Goal: Task Accomplishment & Management: Manage account settings

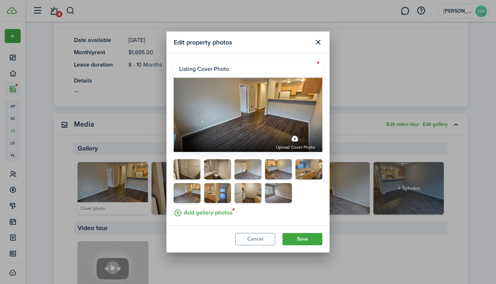
click at [288, 117] on label "Upload cover photo" at bounding box center [248, 115] width 149 height 74
click at [174, 125] on input "Upload cover photo" at bounding box center [174, 125] width 0 height 0
click at [255, 235] on button "Cancel" at bounding box center [255, 239] width 40 height 12
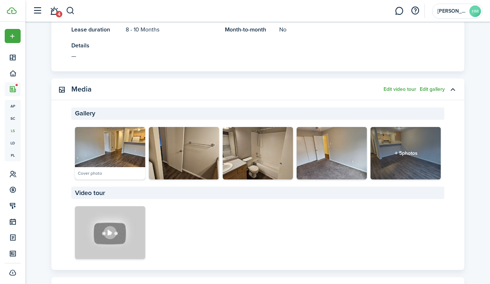
scroll to position [309, 0]
click at [431, 85] on panel-main-header "Media Edit video tour Edit gallery" at bounding box center [257, 89] width 413 height 22
click at [428, 88] on button "Edit gallery" at bounding box center [432, 89] width 25 height 6
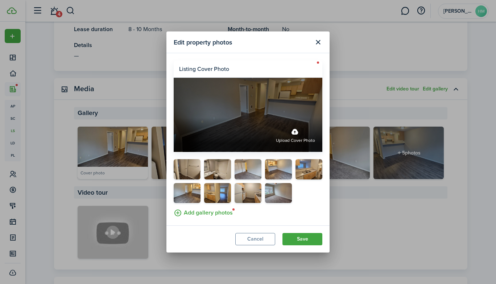
click at [247, 107] on label "Upload cover photo" at bounding box center [248, 115] width 149 height 74
click at [174, 118] on input "Upload cover photo" at bounding box center [174, 118] width 0 height 0
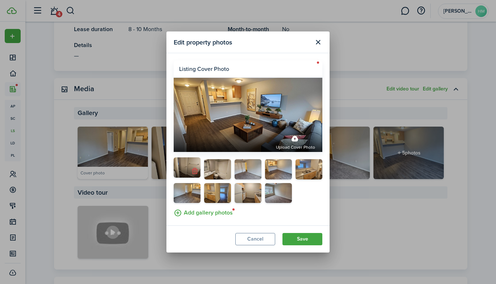
click at [194, 171] on button "button" at bounding box center [194, 172] width 10 height 10
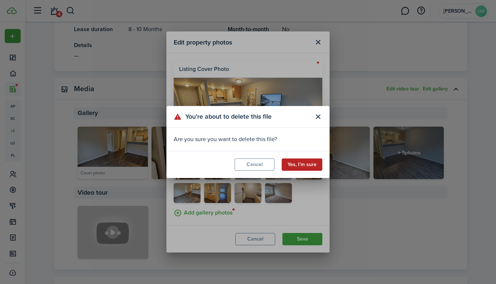
click at [293, 169] on button "Yes, I’m sure" at bounding box center [301, 165] width 41 height 12
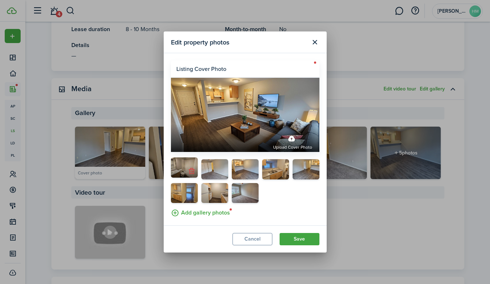
click at [192, 175] on button "button" at bounding box center [192, 172] width 10 height 10
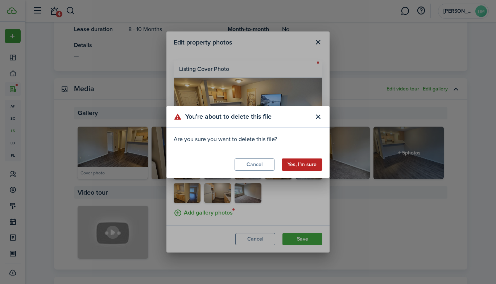
click at [296, 166] on button "Yes, I’m sure" at bounding box center [301, 165] width 41 height 12
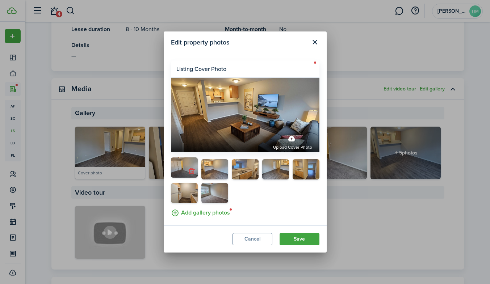
click at [193, 171] on button "button" at bounding box center [192, 172] width 10 height 10
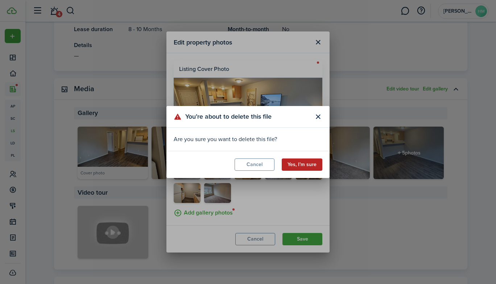
click at [299, 166] on button "Yes, I’m sure" at bounding box center [301, 165] width 41 height 12
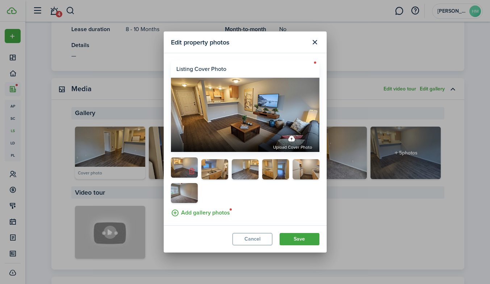
click at [192, 174] on button "button" at bounding box center [192, 172] width 10 height 10
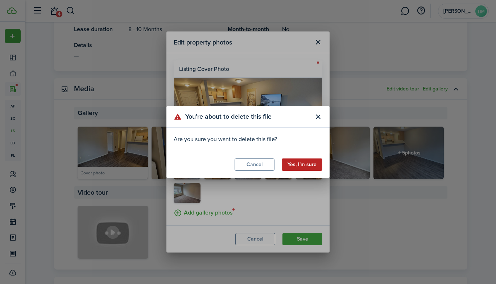
click at [296, 164] on button "Yes, I’m sure" at bounding box center [301, 165] width 41 height 12
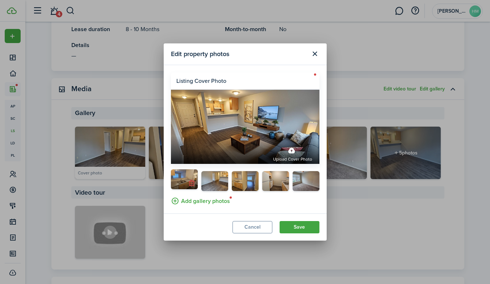
click at [193, 184] on button "button" at bounding box center [192, 183] width 10 height 10
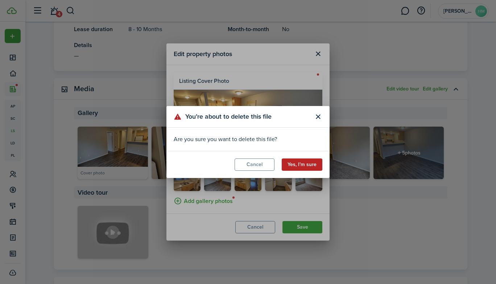
click at [293, 161] on button "Yes, I’m sure" at bounding box center [301, 165] width 41 height 12
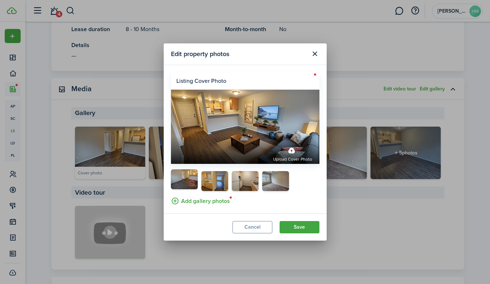
click at [191, 184] on button "button" at bounding box center [192, 183] width 10 height 10
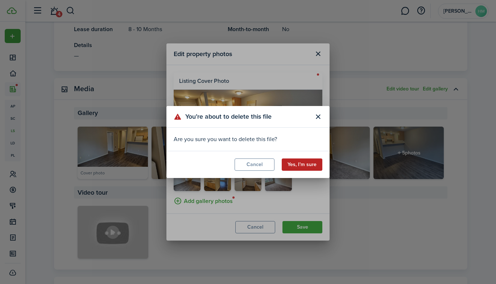
click at [301, 165] on button "Yes, I’m sure" at bounding box center [301, 165] width 41 height 12
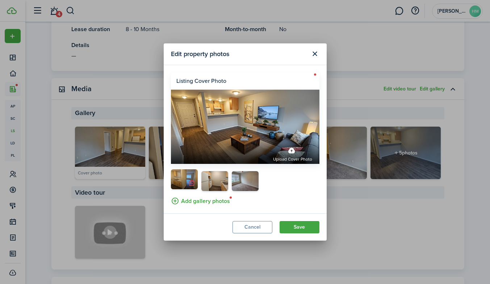
click at [192, 185] on button "button" at bounding box center [192, 183] width 10 height 10
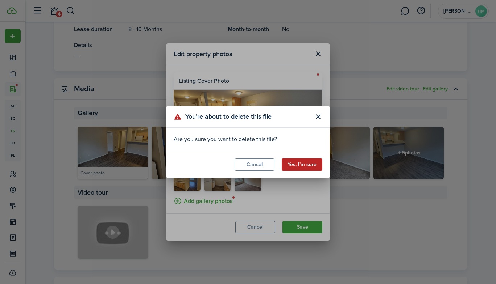
click at [295, 166] on button "Yes, I’m sure" at bounding box center [301, 165] width 41 height 12
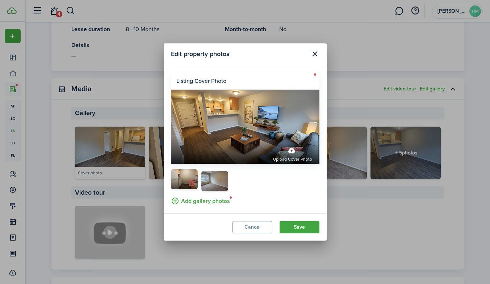
click at [191, 186] on button "button" at bounding box center [192, 183] width 10 height 10
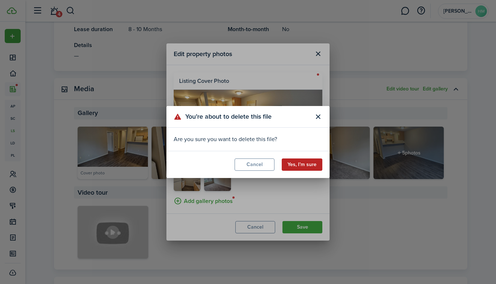
click at [307, 167] on button "Yes, I’m sure" at bounding box center [301, 165] width 41 height 12
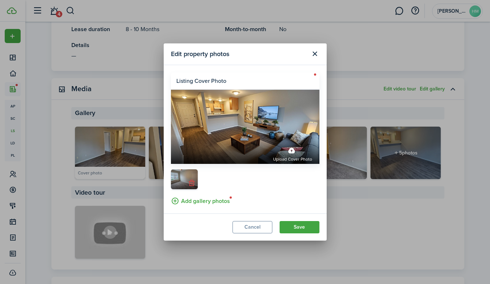
click at [191, 183] on button "button" at bounding box center [192, 183] width 10 height 10
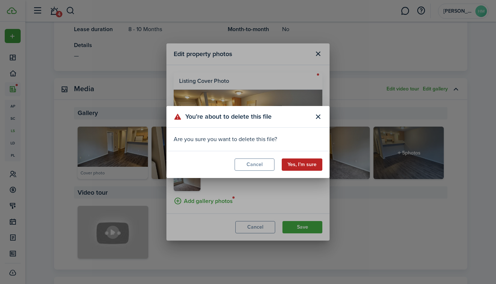
click at [309, 169] on button "Yes, I’m sure" at bounding box center [301, 165] width 41 height 12
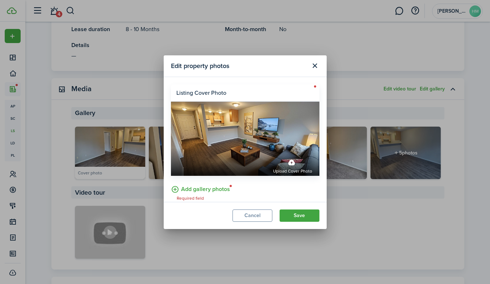
click at [208, 188] on label "Add gallery photos" at bounding box center [200, 188] width 59 height 11
click at [171, 183] on input "Add gallery photos" at bounding box center [171, 183] width 0 height 0
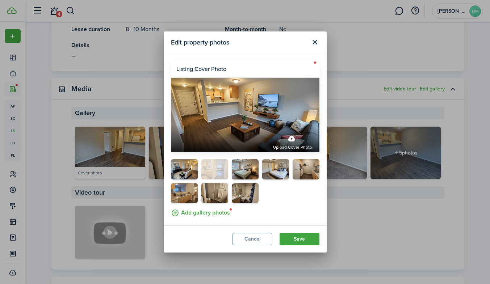
drag, startPoint x: 241, startPoint y: 194, endPoint x: 210, endPoint y: 167, distance: 41.4
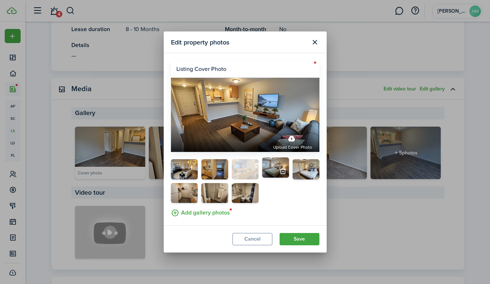
drag, startPoint x: 184, startPoint y: 192, endPoint x: 245, endPoint y: 164, distance: 67.5
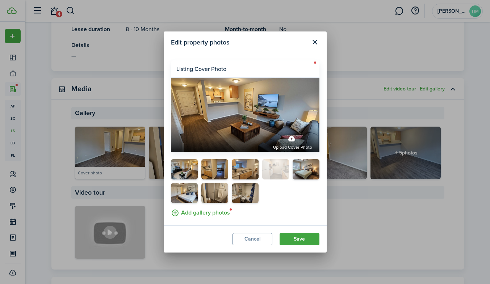
drag, startPoint x: 179, startPoint y: 191, endPoint x: 271, endPoint y: 162, distance: 95.7
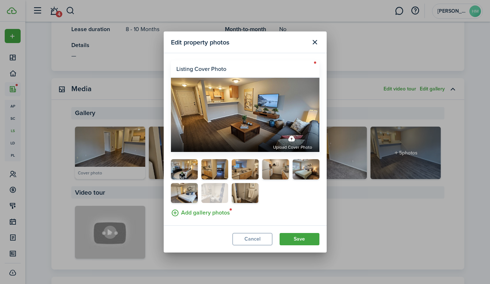
drag, startPoint x: 242, startPoint y: 192, endPoint x: 203, endPoint y: 195, distance: 38.9
click at [301, 241] on button "Save" at bounding box center [300, 239] width 40 height 12
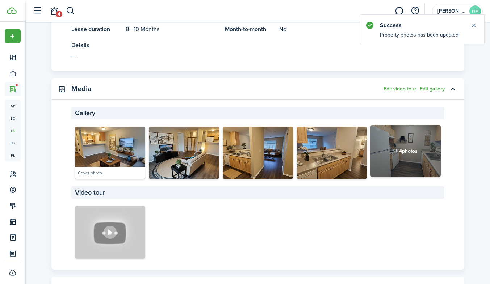
click at [416, 149] on div "4 photos" at bounding box center [406, 151] width 70 height 53
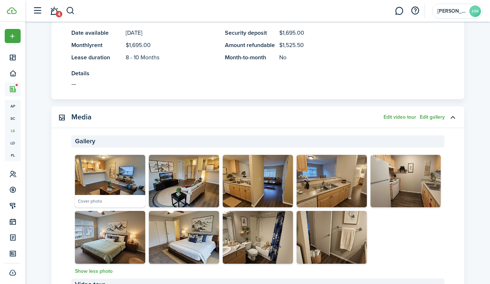
scroll to position [281, 0]
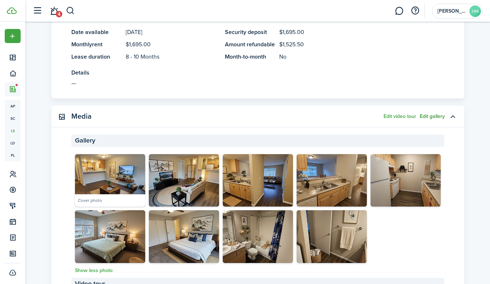
click at [429, 117] on button "Edit gallery" at bounding box center [432, 117] width 25 height 6
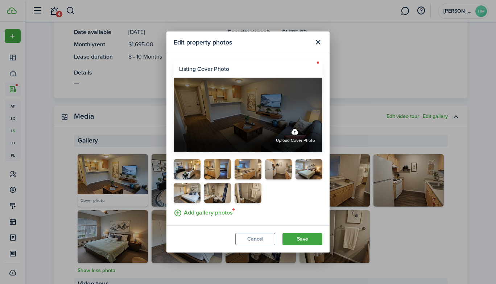
click at [292, 138] on label "Upload cover photo" at bounding box center [295, 134] width 39 height 19
click at [174, 118] on input "Upload cover photo" at bounding box center [174, 118] width 0 height 0
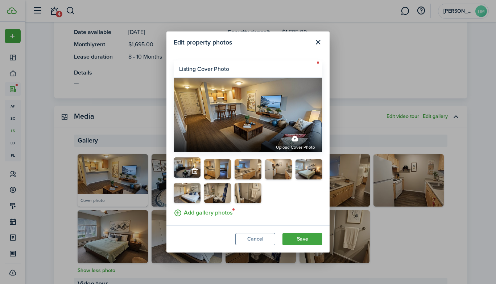
click at [182, 167] on div at bounding box center [187, 172] width 27 height 12
click at [200, 213] on label "Add gallery photos" at bounding box center [203, 212] width 59 height 11
click at [174, 207] on input "Add gallery photos" at bounding box center [174, 207] width 0 height 0
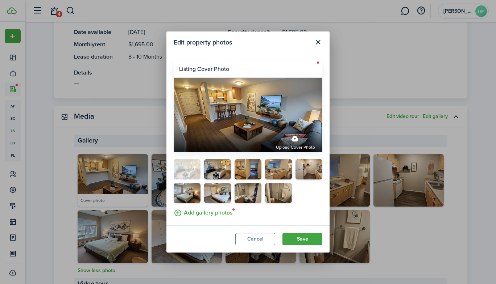
drag, startPoint x: 274, startPoint y: 190, endPoint x: 177, endPoint y: 162, distance: 101.5
click at [226, 173] on button "button" at bounding box center [225, 172] width 10 height 10
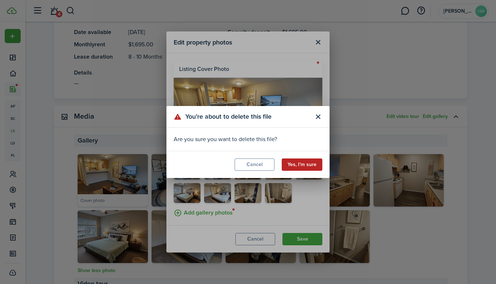
click at [304, 164] on button "Yes, I’m sure" at bounding box center [301, 165] width 41 height 12
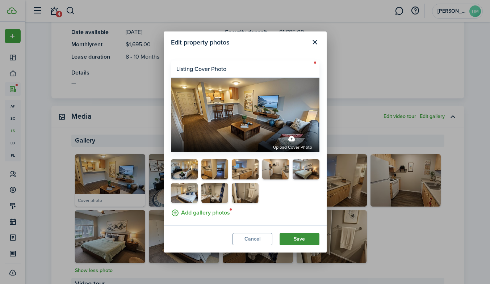
click at [303, 238] on button "Save" at bounding box center [300, 239] width 40 height 12
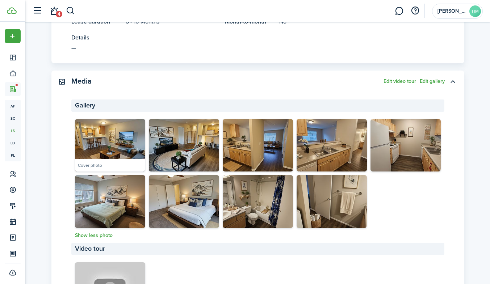
scroll to position [319, 0]
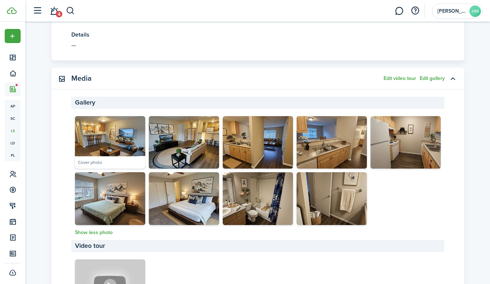
click at [392, 211] on div "Cover photo" at bounding box center [258, 172] width 370 height 113
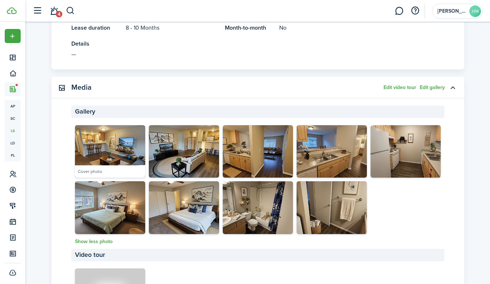
scroll to position [322, 0]
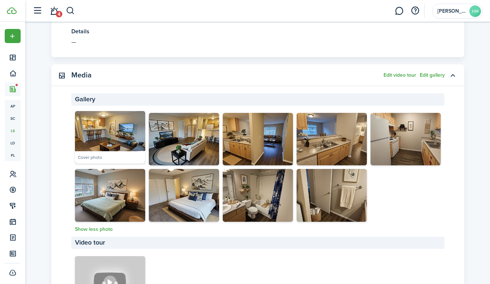
click at [123, 134] on img at bounding box center [110, 137] width 70 height 53
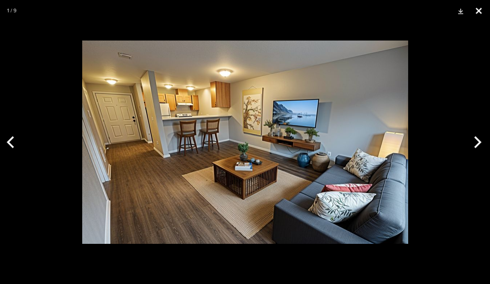
click at [479, 7] on button "Close" at bounding box center [479, 11] width 18 height 22
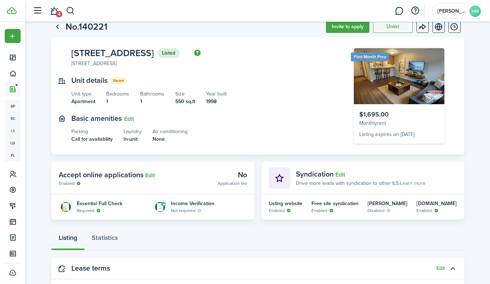
scroll to position [0, 0]
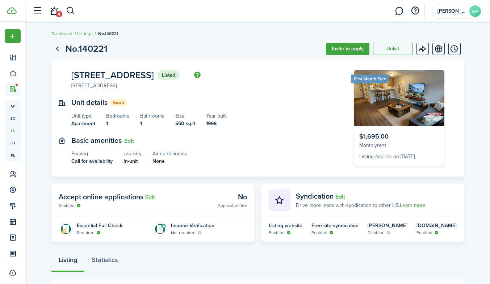
click at [410, 206] on link "Learn more" at bounding box center [413, 206] width 26 height 8
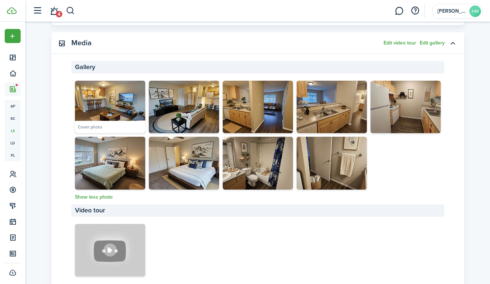
scroll to position [358, 0]
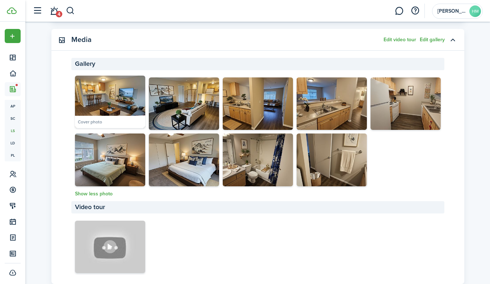
click at [114, 104] on img at bounding box center [110, 102] width 70 height 53
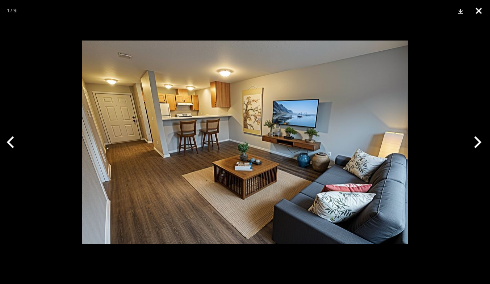
click at [481, 9] on button "Close" at bounding box center [479, 11] width 18 height 22
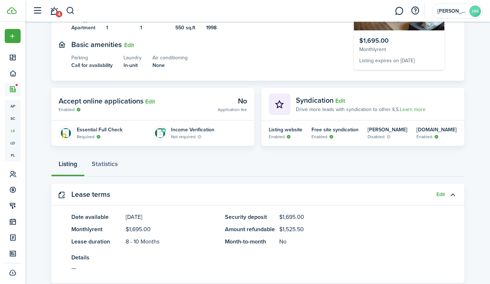
scroll to position [96, 0]
click at [412, 108] on link "Learn more" at bounding box center [413, 110] width 26 height 8
